Goal: Information Seeking & Learning: Learn about a topic

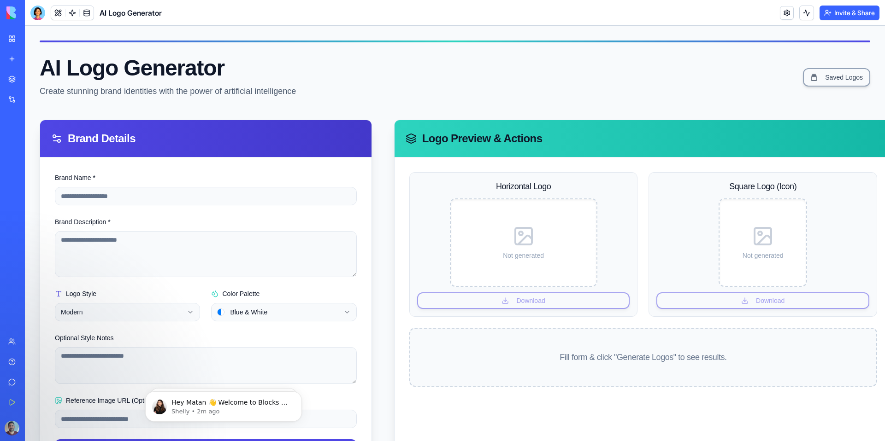
scroll to position [47, 0]
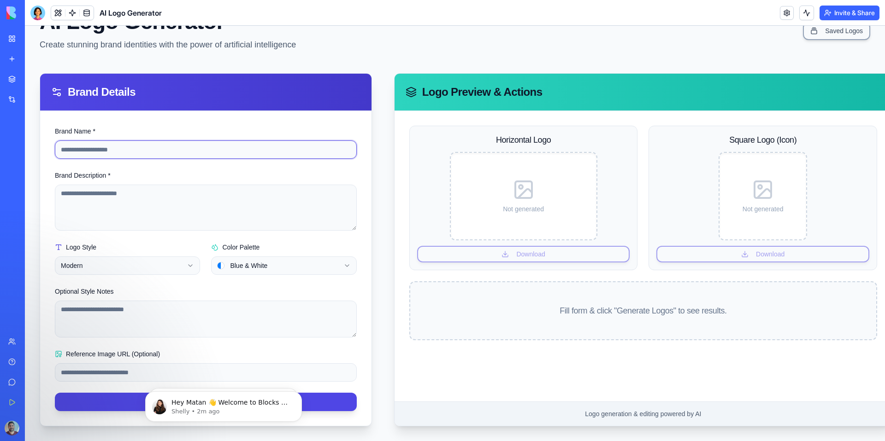
click at [223, 150] on input "Brand Name *" at bounding box center [206, 150] width 302 height 18
type input "**********"
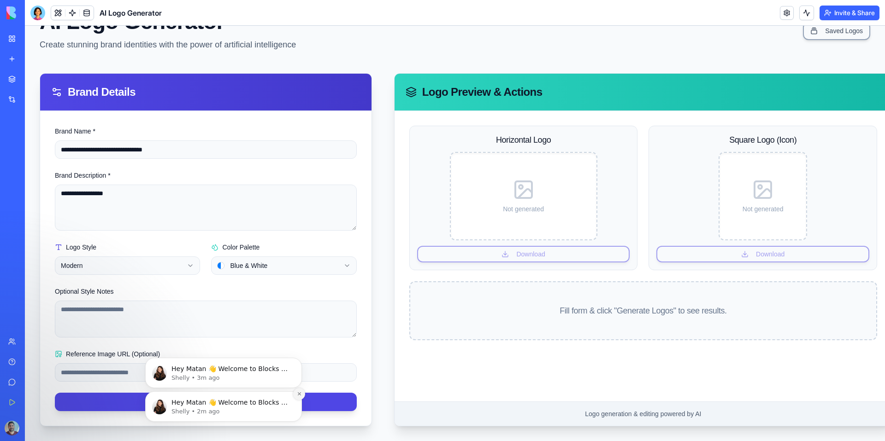
type textarea "**********"
click at [297, 396] on icon "Dismiss notification" at bounding box center [299, 394] width 5 height 5
click at [299, 394] on icon "Dismiss notification" at bounding box center [299, 394] width 5 height 5
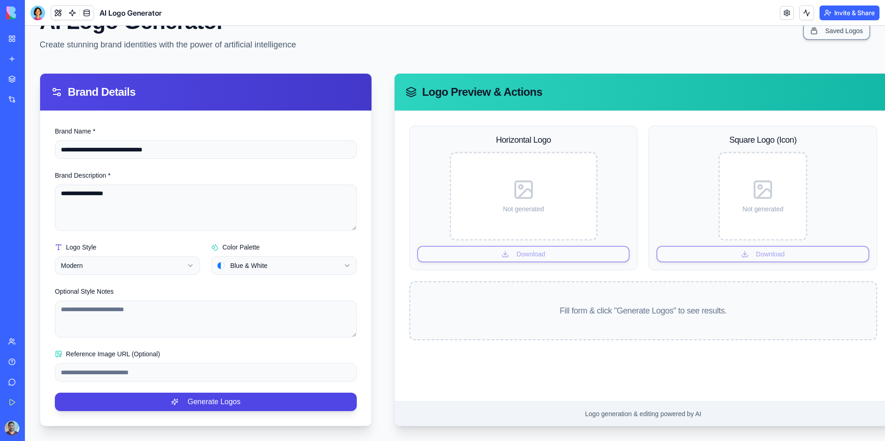
click at [240, 347] on form "**********" at bounding box center [206, 269] width 302 height 286
click at [230, 405] on button "Generate Logos" at bounding box center [206, 402] width 302 height 18
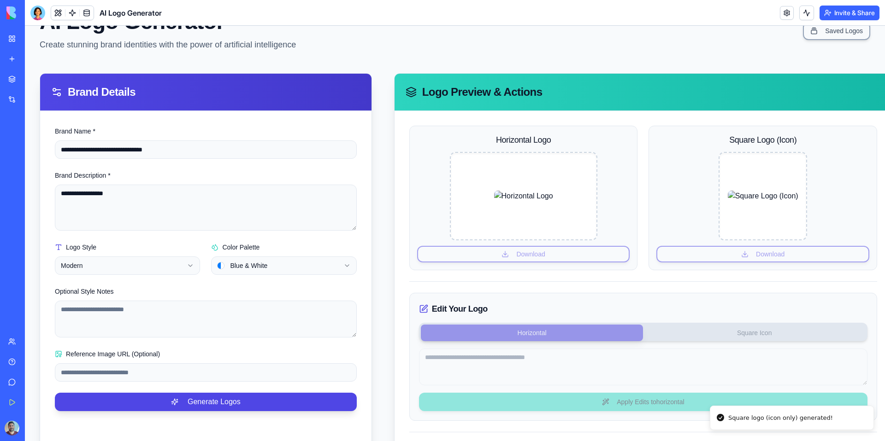
scroll to position [122, 0]
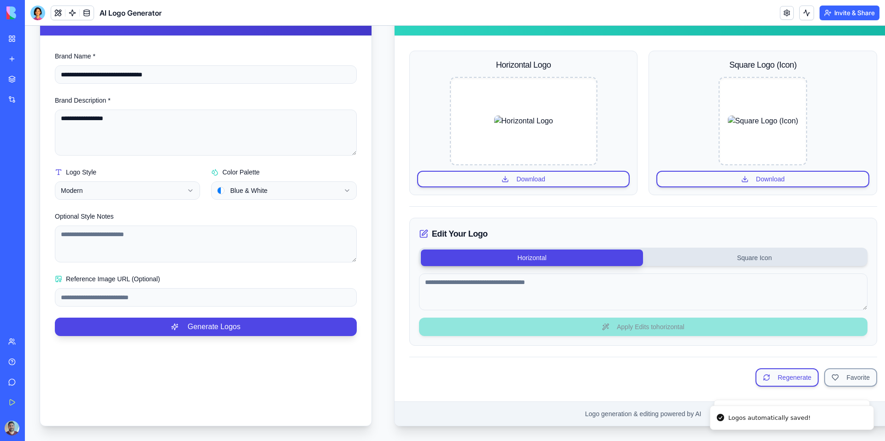
click at [707, 269] on div "Edit Your Logo Horizontal Square Icon Apply Edits to horizontal" at bounding box center [643, 282] width 468 height 128
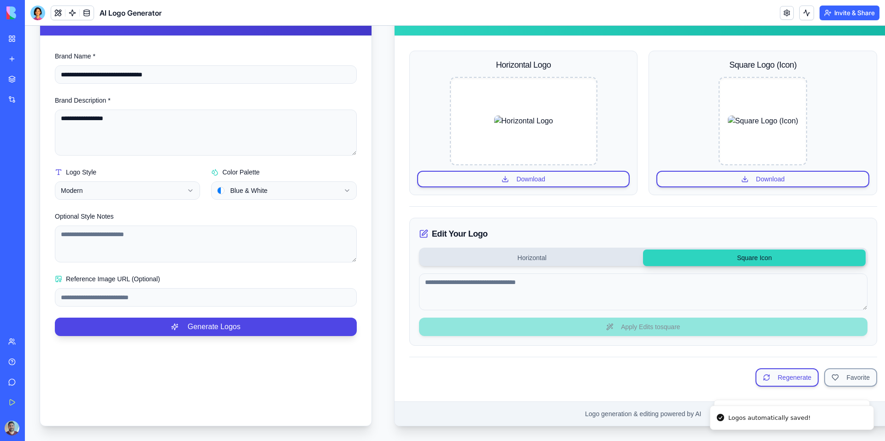
click at [707, 258] on button "Square Icon" at bounding box center [754, 258] width 223 height 17
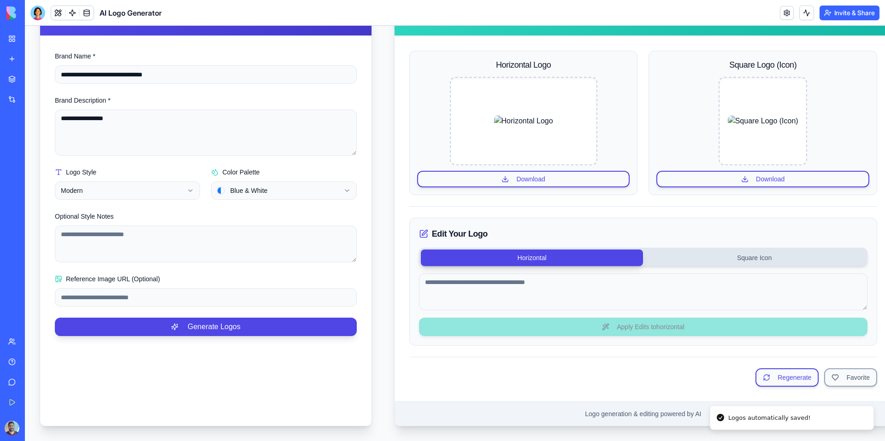
drag, startPoint x: 580, startPoint y: 259, endPoint x: 596, endPoint y: 255, distance: 15.9
click at [580, 259] on button "Horizontal" at bounding box center [532, 258] width 223 height 17
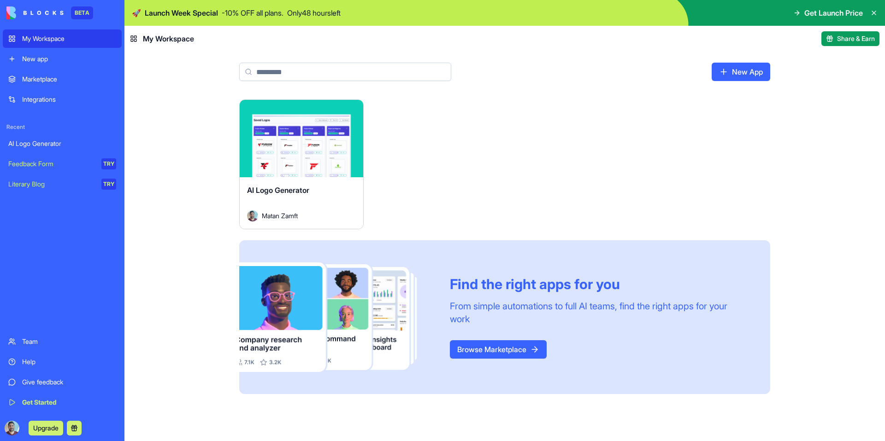
click at [501, 354] on link "Browse Marketplace" at bounding box center [498, 349] width 97 height 18
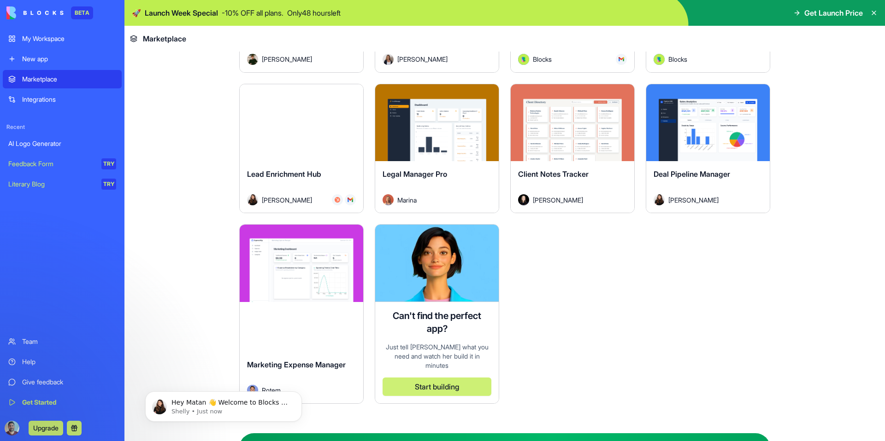
scroll to position [2547, 0]
click at [314, 267] on button "Explore" at bounding box center [301, 263] width 69 height 18
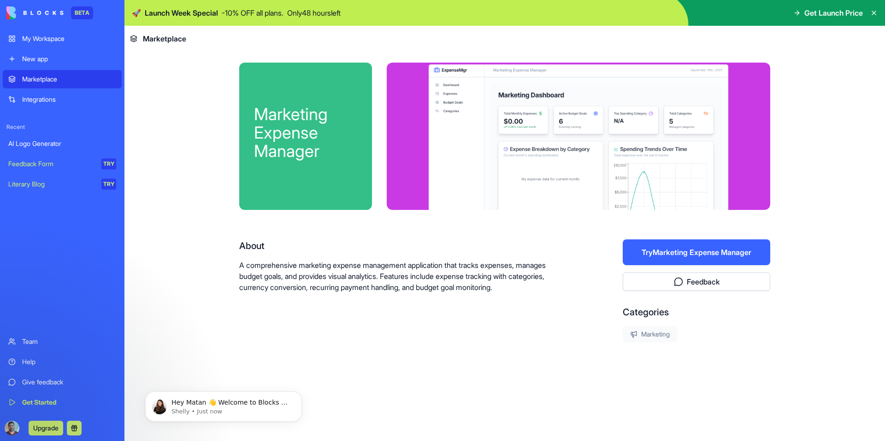
click at [705, 242] on button "Try Marketing Expense Manager" at bounding box center [695, 253] width 147 height 26
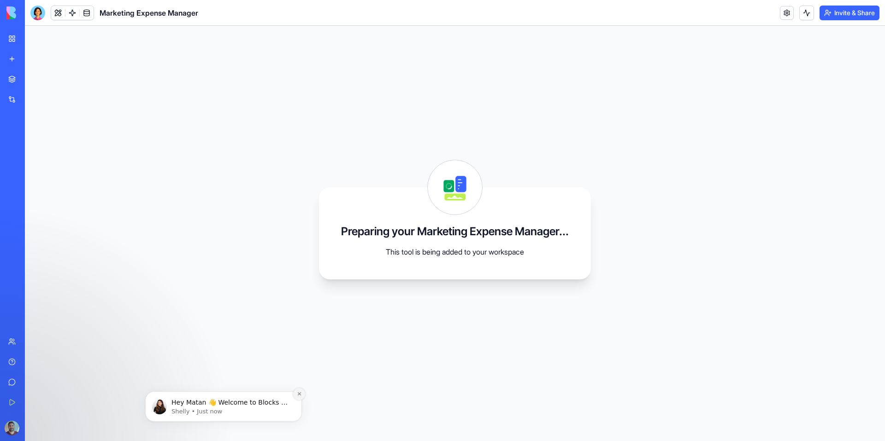
click at [295, 394] on button "Dismiss notification" at bounding box center [299, 394] width 12 height 12
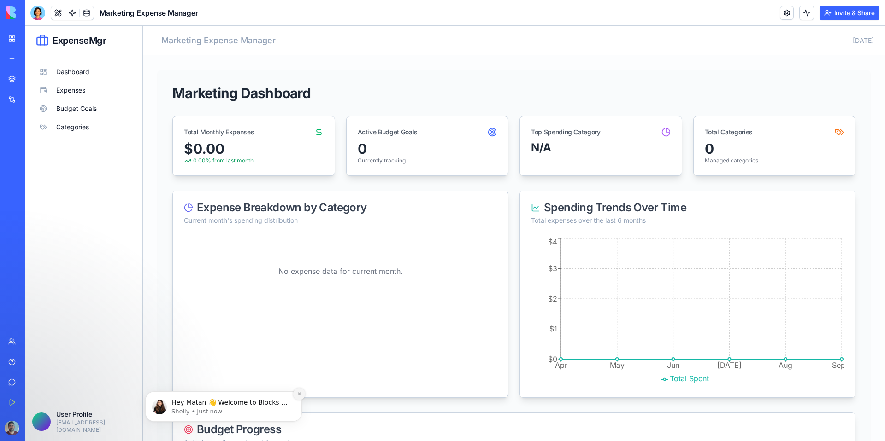
click at [302, 392] on button "Dismiss notification" at bounding box center [299, 394] width 12 height 12
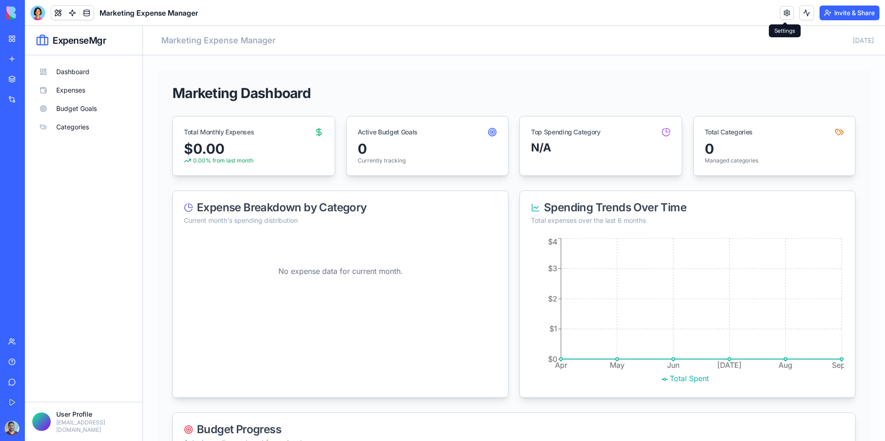
click at [786, 16] on link at bounding box center [787, 13] width 14 height 14
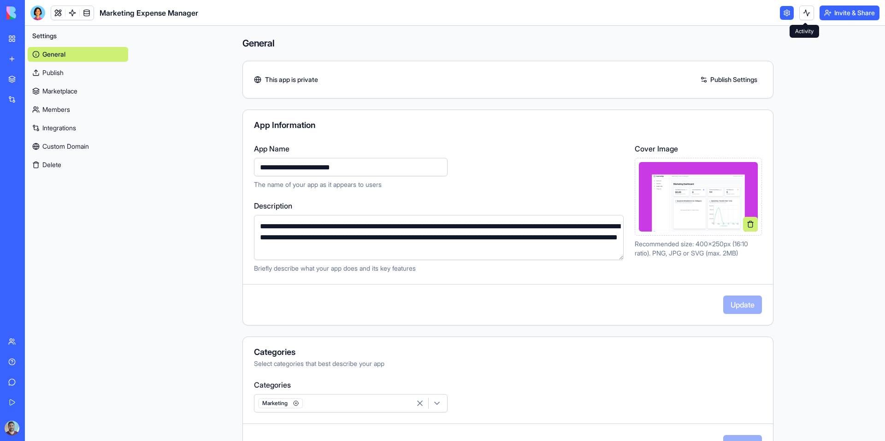
click at [782, 18] on link at bounding box center [787, 13] width 14 height 14
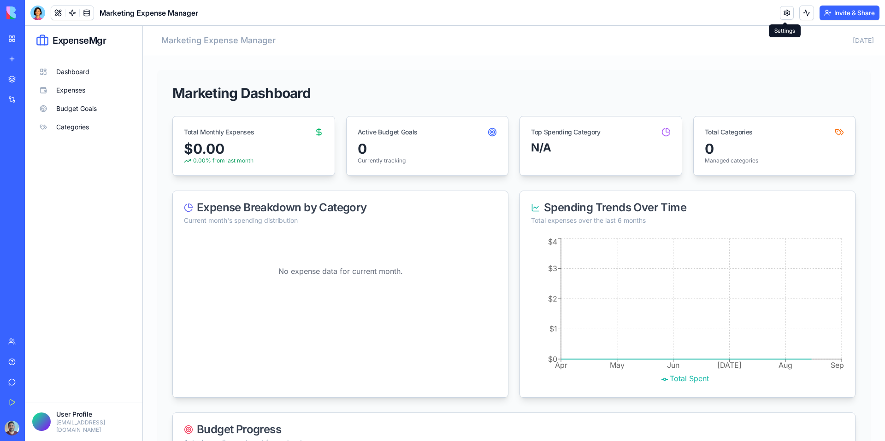
click at [786, 20] on span at bounding box center [784, 22] width 5 height 5
click at [784, 12] on link at bounding box center [787, 13] width 14 height 14
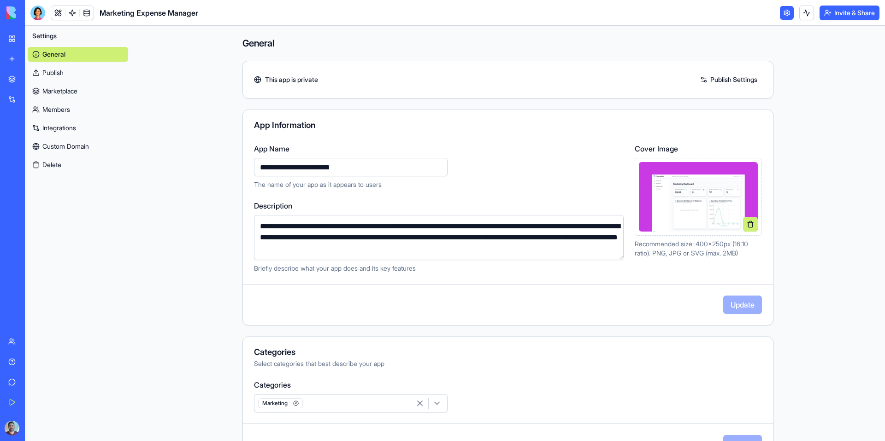
click at [74, 131] on link "Integrations" at bounding box center [78, 128] width 100 height 15
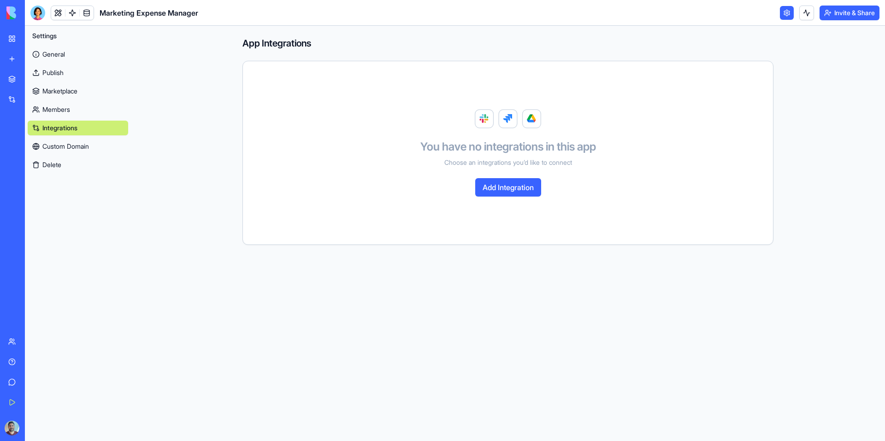
click at [521, 187] on button "Add Integration" at bounding box center [508, 187] width 66 height 18
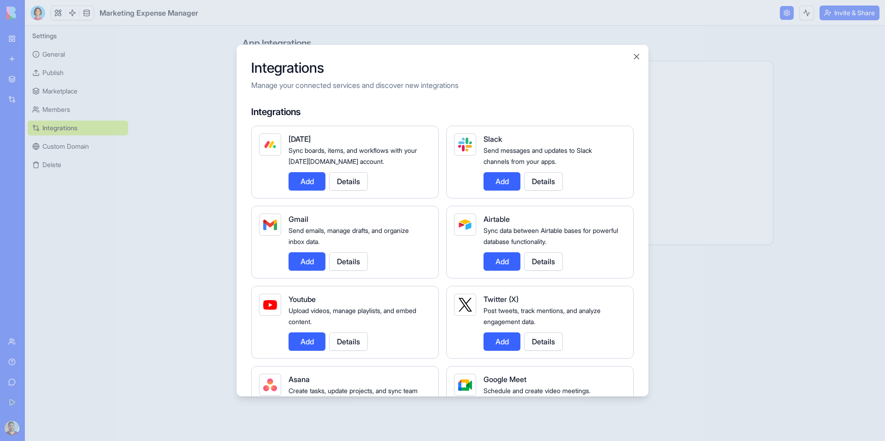
click at [636, 51] on div "Integrations Manage your connected services and discover new integrations Integ…" at bounding box center [442, 220] width 413 height 353
click at [635, 55] on button "Close" at bounding box center [636, 56] width 9 height 9
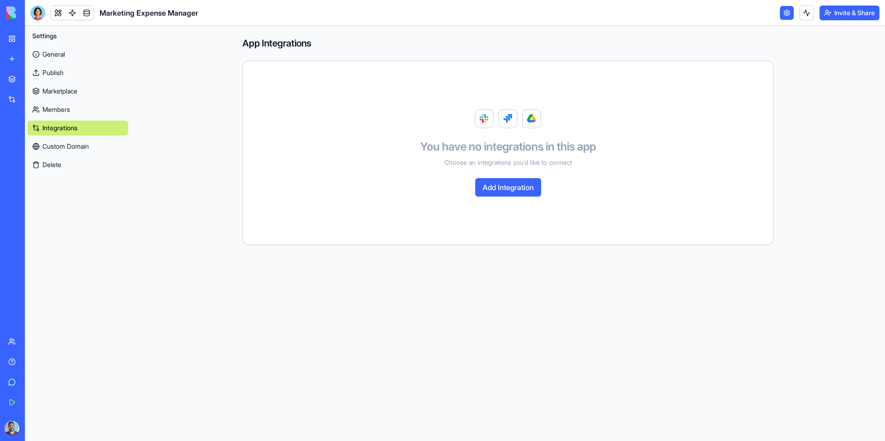
click at [58, 52] on link "General" at bounding box center [78, 54] width 100 height 15
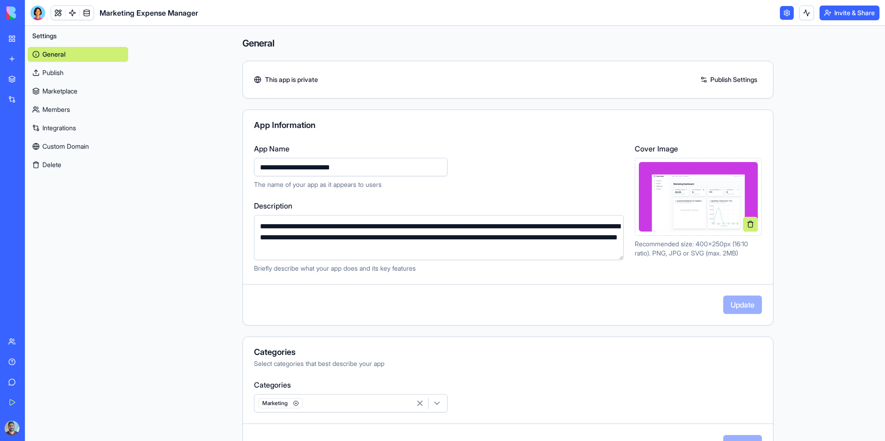
click at [44, 77] on link "Publish" at bounding box center [78, 72] width 100 height 15
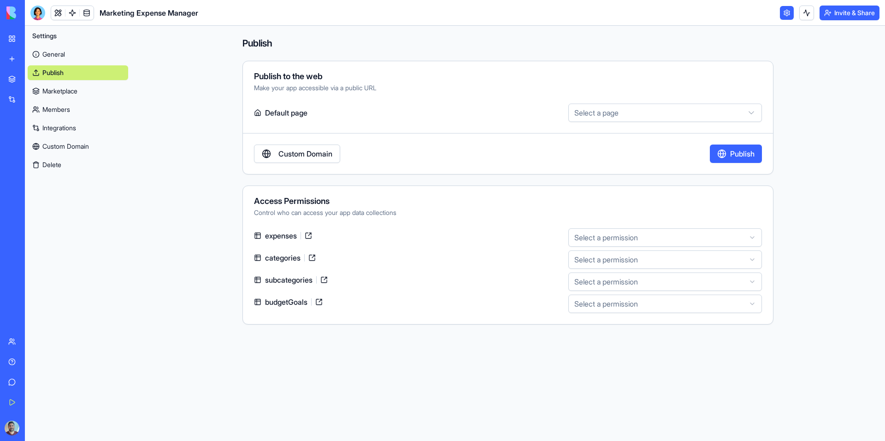
click at [206, 98] on main "**********" at bounding box center [508, 234] width 754 height 416
click at [692, 243] on html "**********" at bounding box center [442, 220] width 885 height 441
click at [809, 215] on html "**********" at bounding box center [442, 220] width 885 height 441
click at [780, 10] on link at bounding box center [787, 13] width 14 height 14
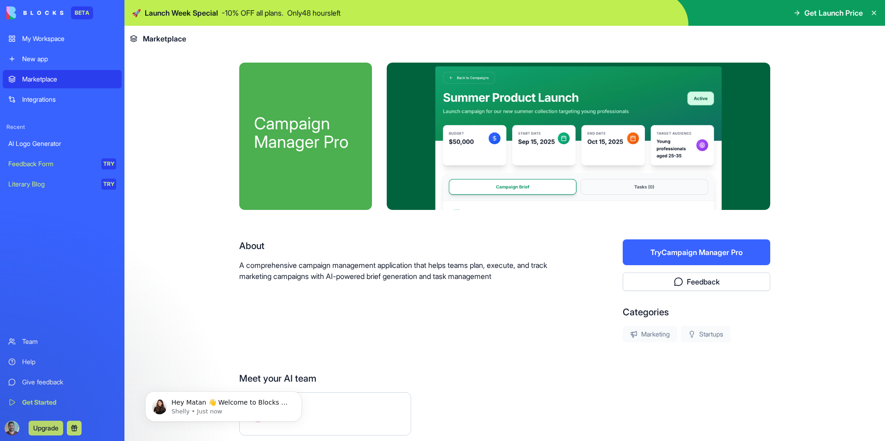
click at [689, 263] on button "Try Campaign Manager Pro" at bounding box center [695, 253] width 147 height 26
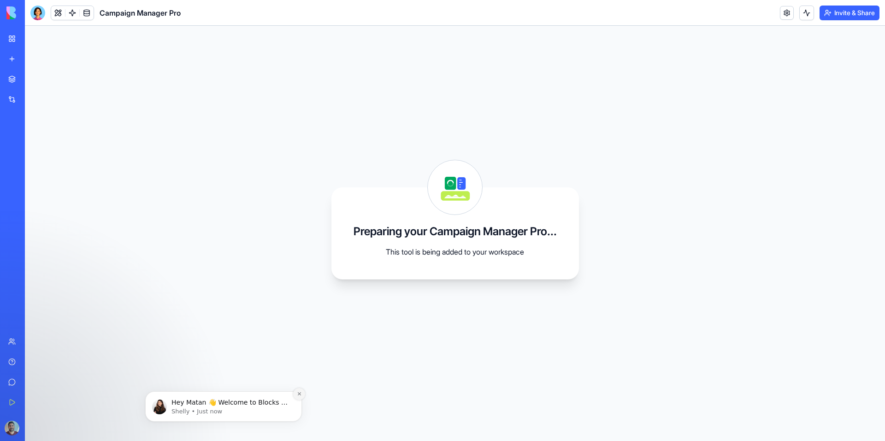
click at [299, 396] on icon "Dismiss notification" at bounding box center [299, 394] width 5 height 5
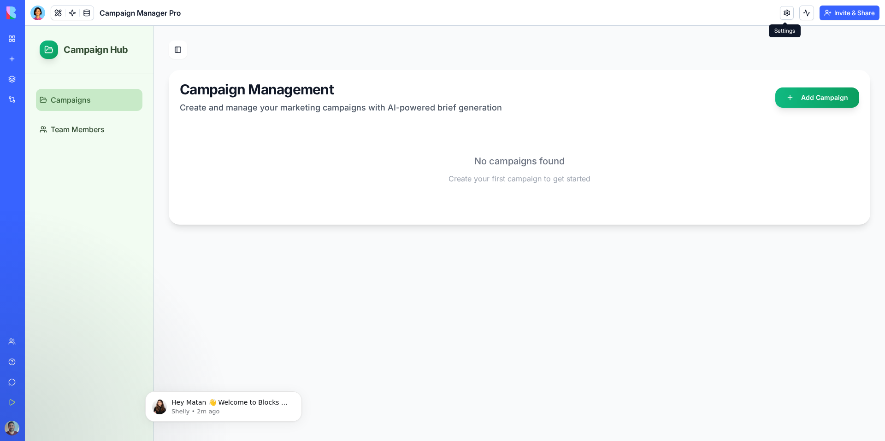
click at [780, 10] on link at bounding box center [787, 13] width 14 height 14
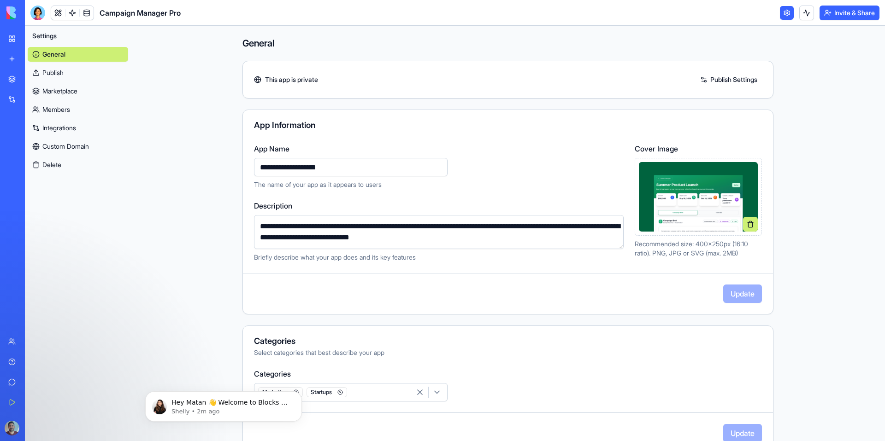
click at [78, 127] on link "Integrations" at bounding box center [78, 128] width 100 height 15
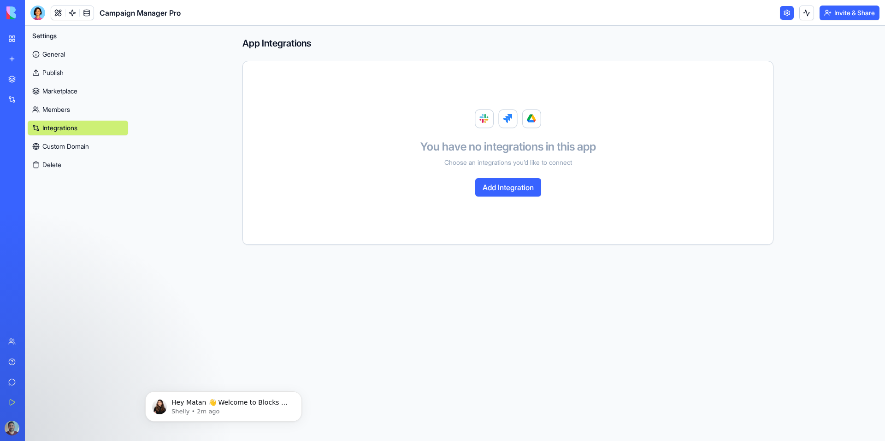
click at [616, 173] on div "You have no integrations in this app Choose an integrations you’d like to conne…" at bounding box center [508, 152] width 508 height 161
click at [297, 394] on icon "Dismiss notification" at bounding box center [299, 394] width 5 height 5
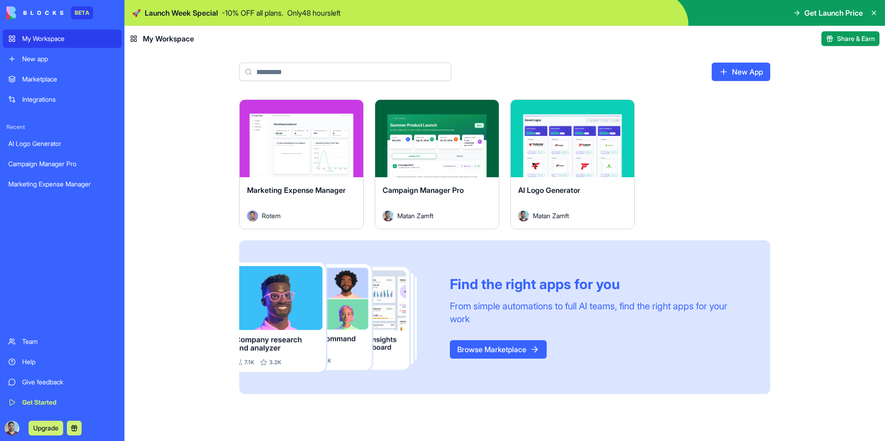
click at [494, 350] on link "Browse Marketplace" at bounding box center [498, 349] width 97 height 18
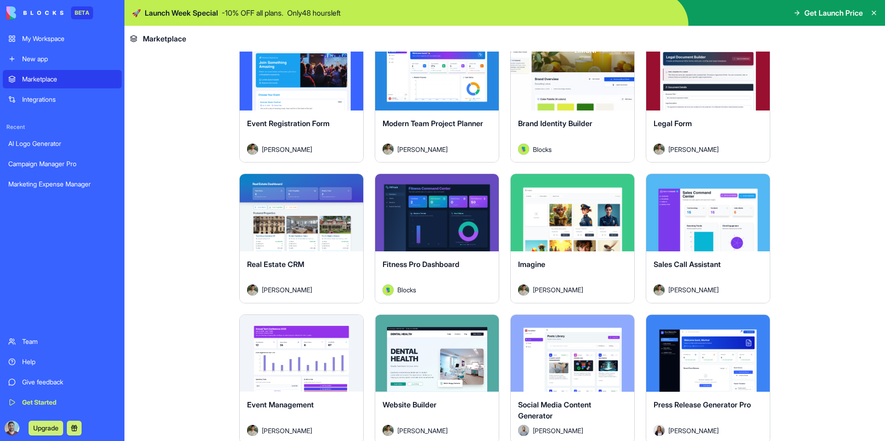
scroll to position [1806, 0]
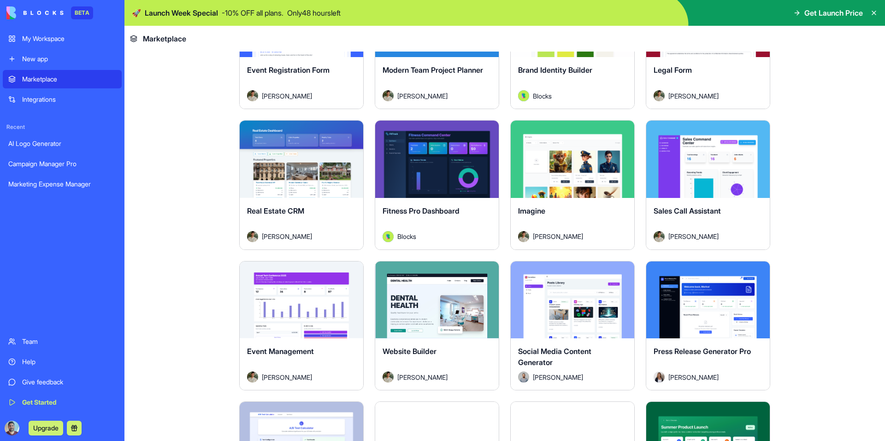
click at [310, 302] on button "Explore" at bounding box center [301, 300] width 69 height 18
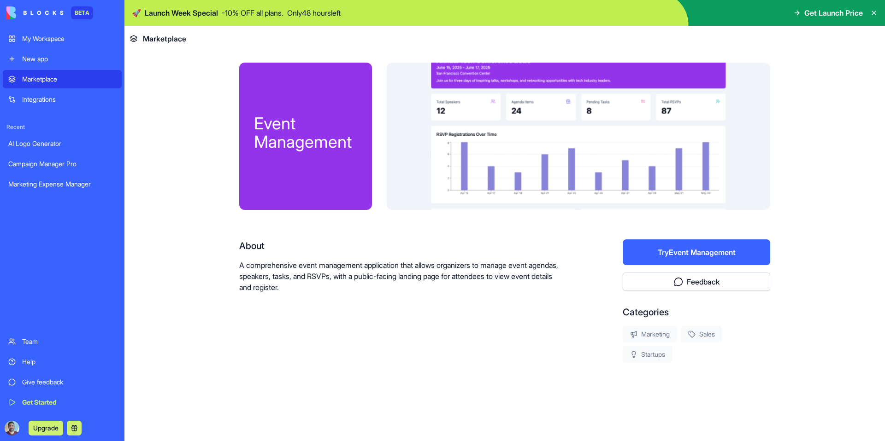
click at [715, 251] on button "Try Event Management" at bounding box center [695, 253] width 147 height 26
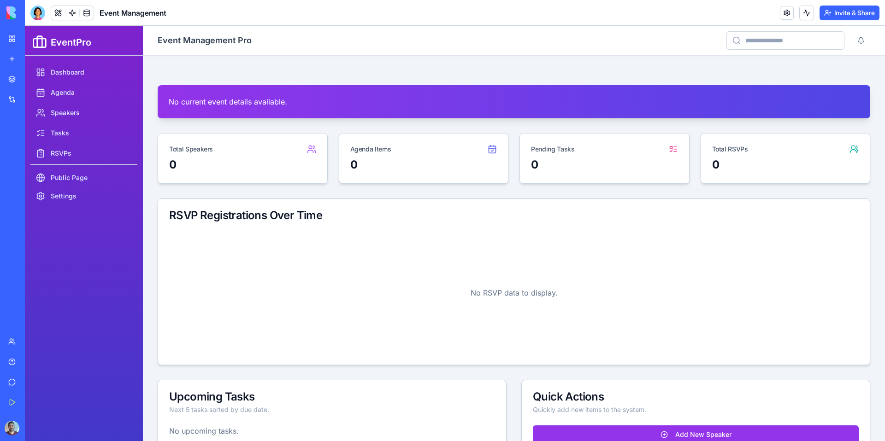
click at [34, 35] on div "My Workspace" at bounding box center [28, 38] width 12 height 9
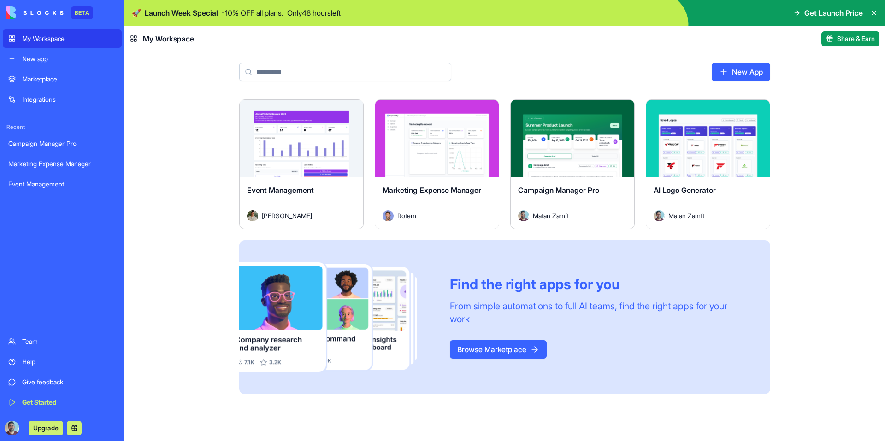
click at [847, 17] on span "Get Launch Price" at bounding box center [833, 12] width 59 height 11
drag, startPoint x: 821, startPoint y: 11, endPoint x: 847, endPoint y: 13, distance: 26.8
click at [821, 11] on span "Get Launch Price" at bounding box center [833, 12] width 59 height 11
click at [799, 14] on div "Get Launch Price" at bounding box center [828, 12] width 70 height 11
click at [796, 14] on icon at bounding box center [796, 12] width 7 height 7
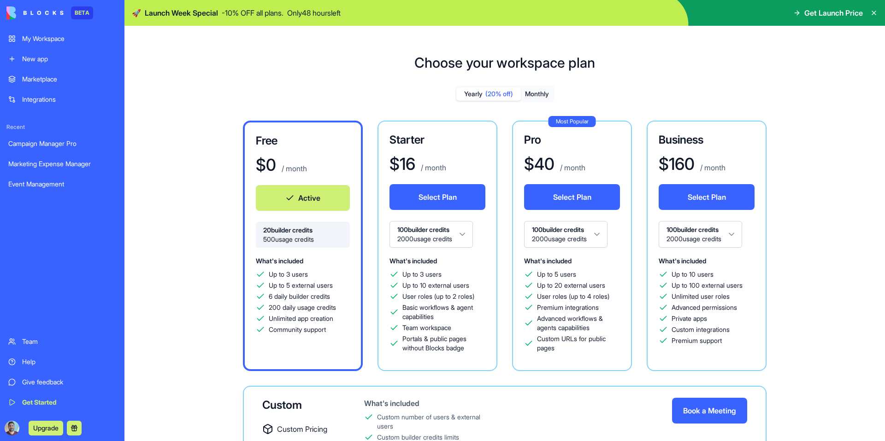
scroll to position [72, 0]
